Goal: Information Seeking & Learning: Learn about a topic

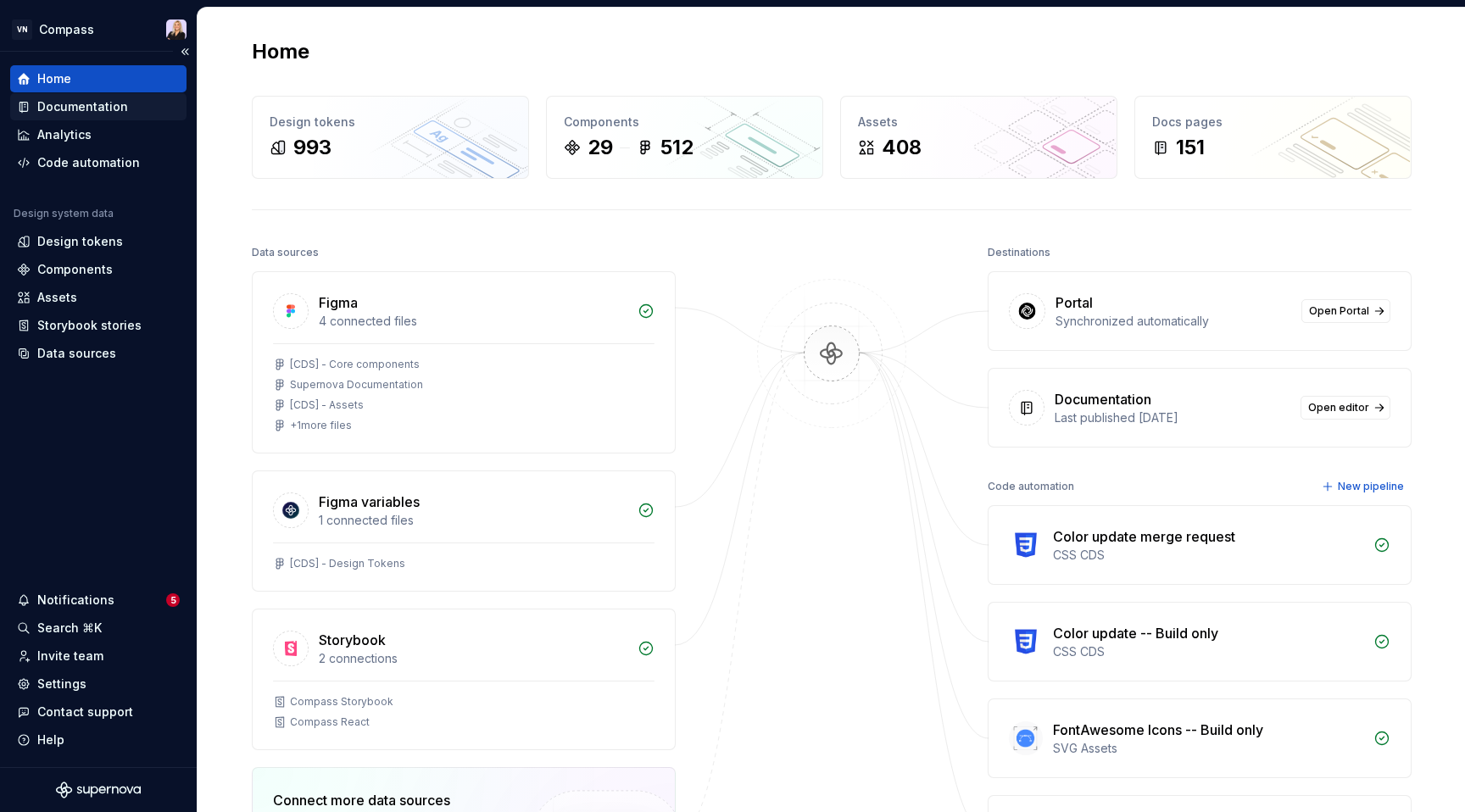
click at [116, 111] on div "Documentation" at bounding box center [83, 107] width 91 height 17
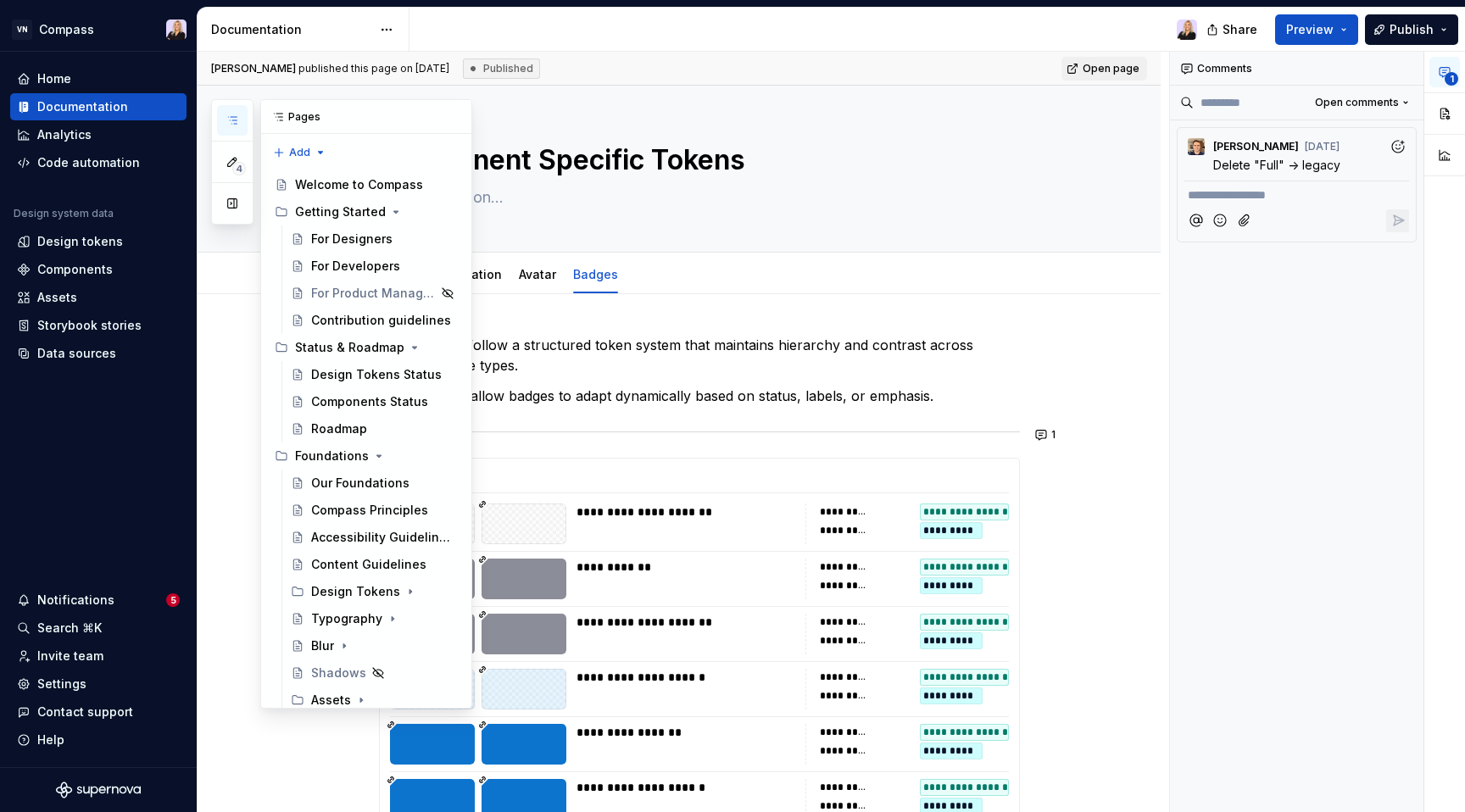
click at [233, 112] on button "button" at bounding box center [232, 121] width 31 height 31
click at [346, 191] on div "Welcome to Compass" at bounding box center [351, 185] width 112 height 17
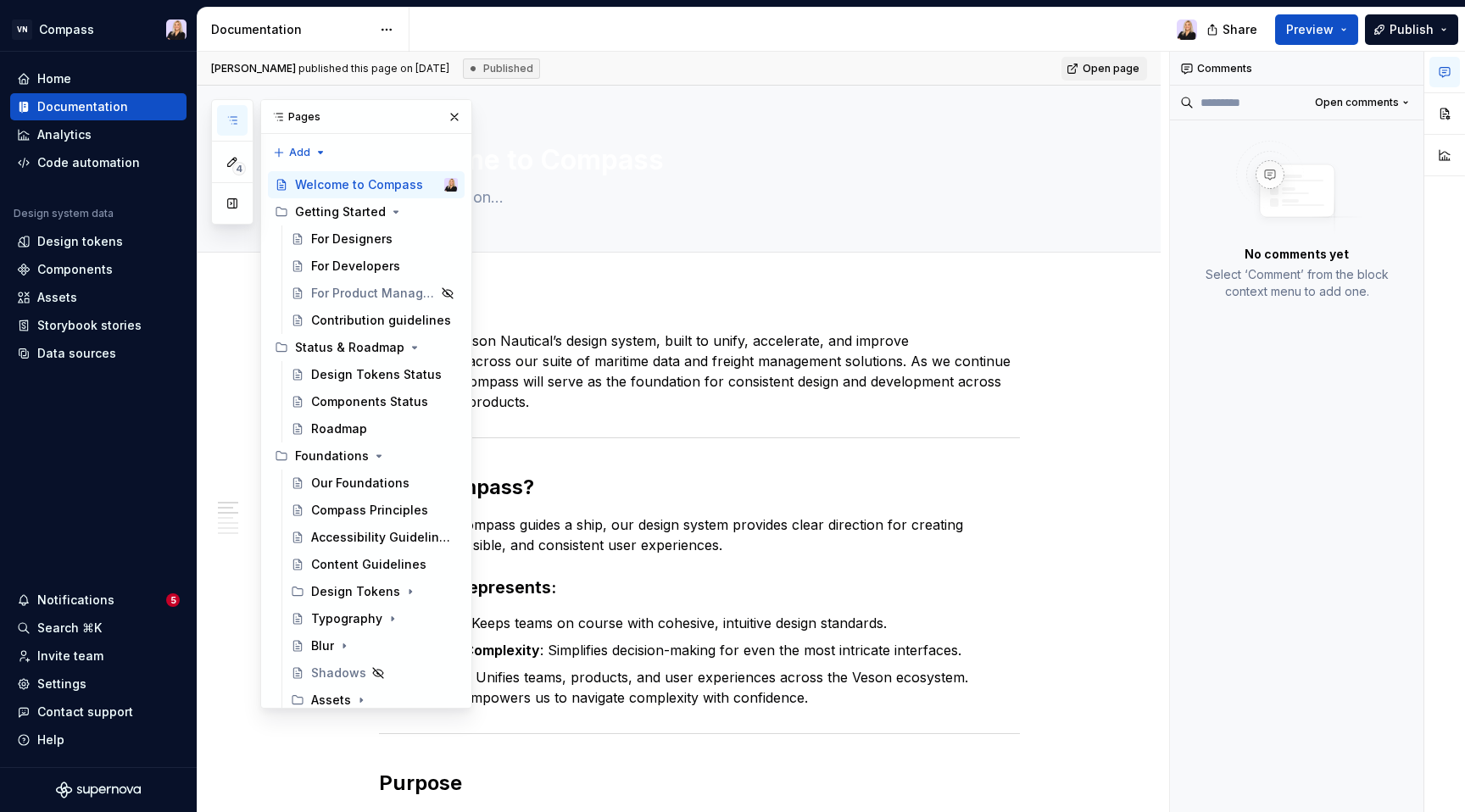
type textarea "*"
